Goal: Register for event/course

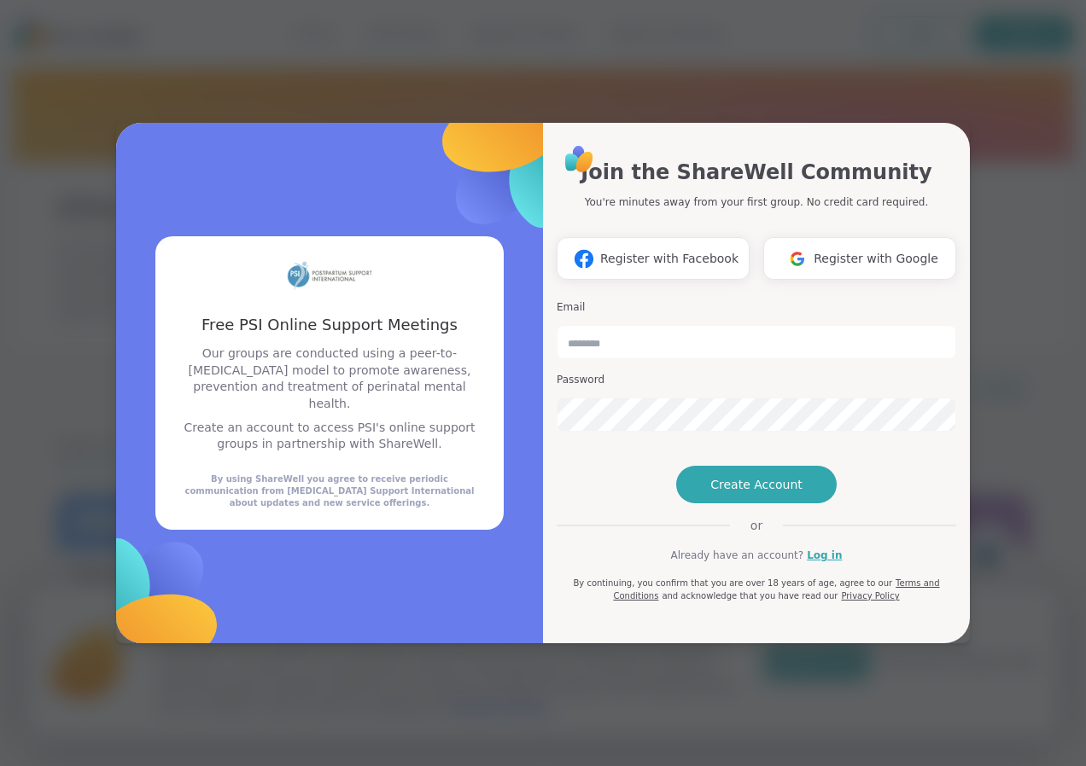
drag, startPoint x: 0, startPoint y: 0, endPoint x: 998, endPoint y: 73, distance: 1000.3
click at [998, 73] on div "Free PSI Online Support Meetings Free PSI Online Support Meetings Our groups ar…" at bounding box center [542, 383] width 1065 height 766
click at [694, 325] on input "email" at bounding box center [755, 342] width 399 height 34
drag, startPoint x: 1063, startPoint y: 32, endPoint x: 1051, endPoint y: 60, distance: 30.3
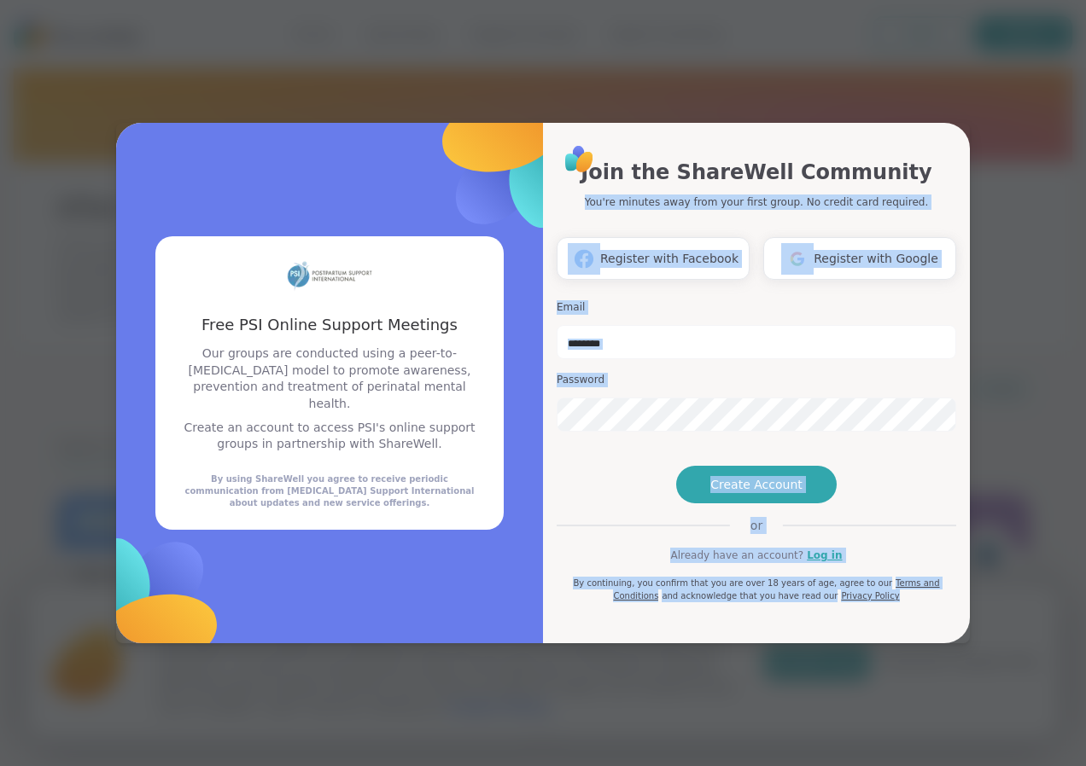
click at [748, 373] on h3 "Password" at bounding box center [755, 380] width 399 height 15
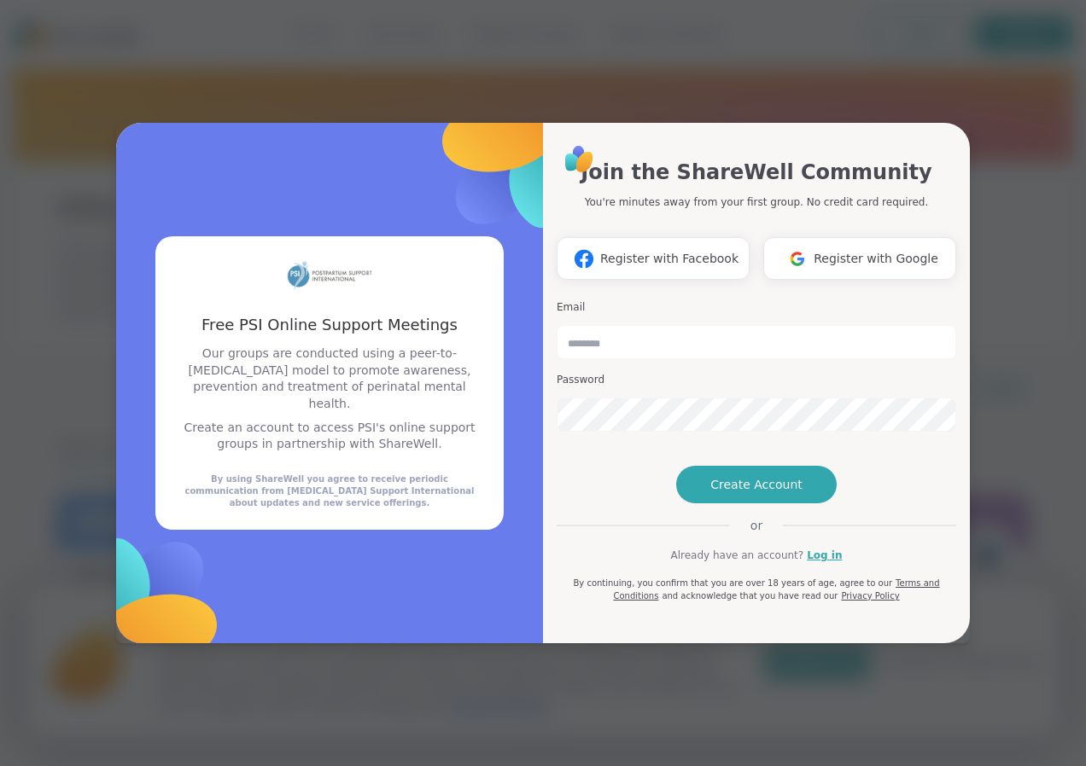
click at [754, 331] on div "Email Password" at bounding box center [755, 366] width 399 height 145
click at [673, 325] on input "email" at bounding box center [755, 342] width 399 height 34
click at [778, 493] on span "Create Account" at bounding box center [756, 484] width 92 height 17
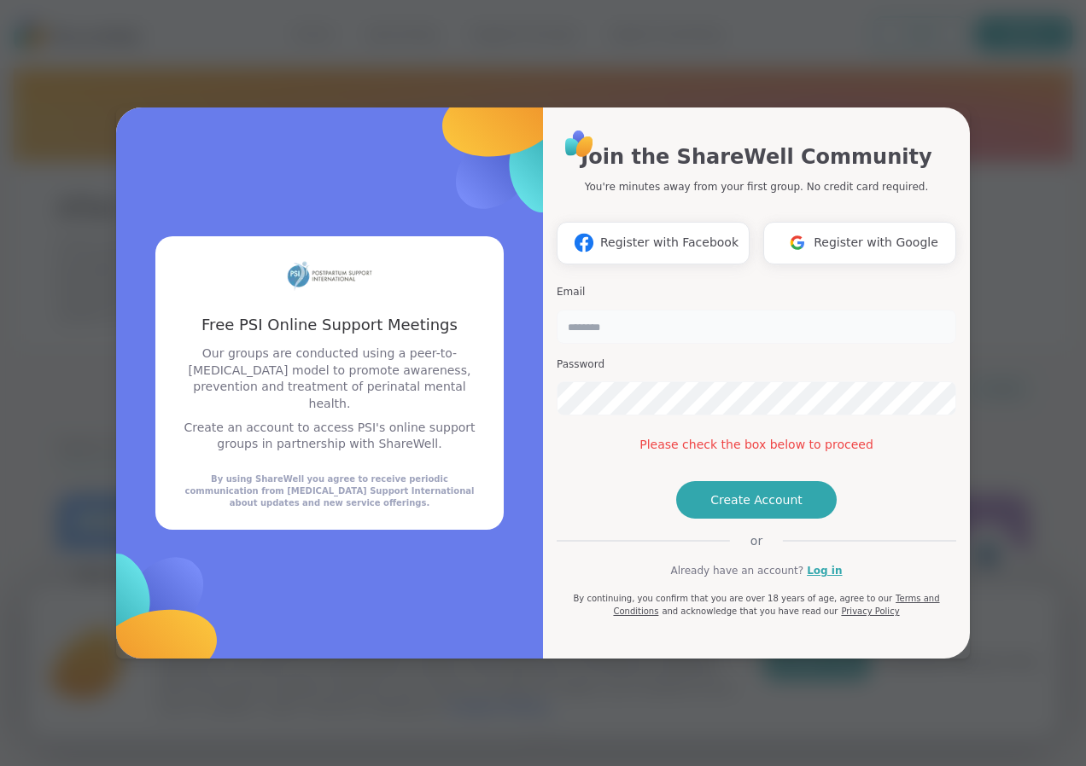
click at [682, 310] on input "email" at bounding box center [755, 327] width 399 height 34
type input "**********"
click at [783, 509] on span "Create Account" at bounding box center [756, 500] width 92 height 17
click at [730, 509] on span "Create Account" at bounding box center [756, 500] width 92 height 17
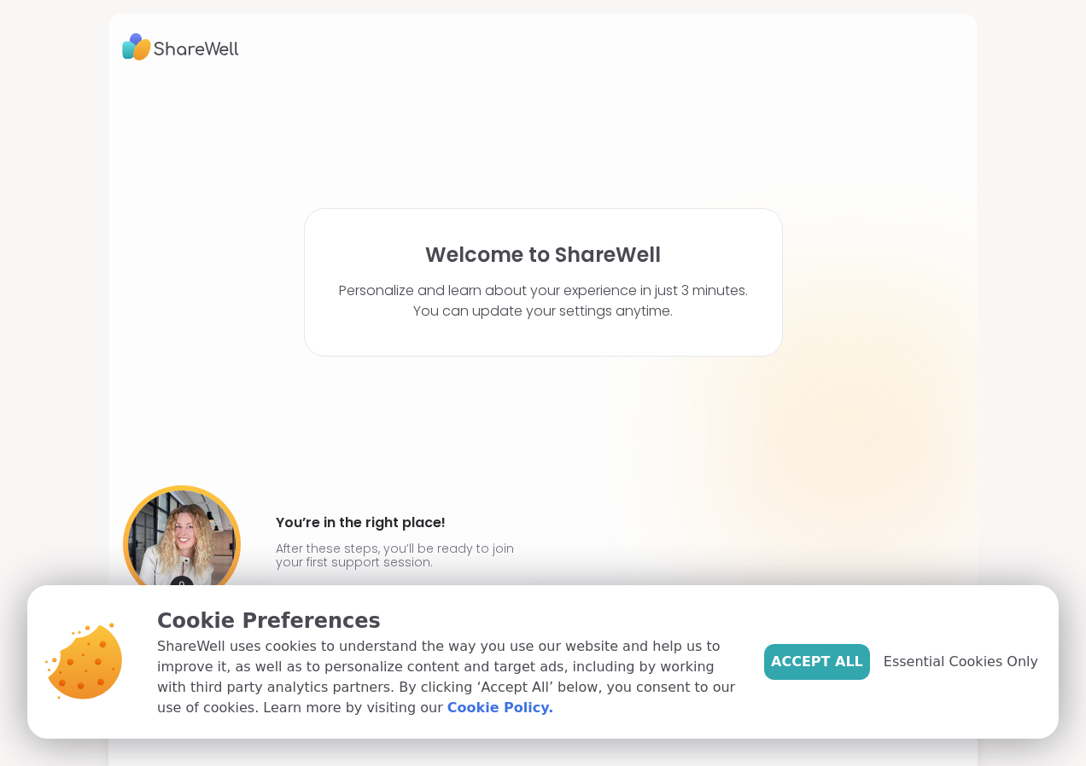
click at [955, 414] on div at bounding box center [848, 426] width 273 height 273
click at [561, 291] on p "Personalize and learn about your experience in just 3 minutes. You can update y…" at bounding box center [543, 301] width 409 height 41
